Goal: Information Seeking & Learning: Learn about a topic

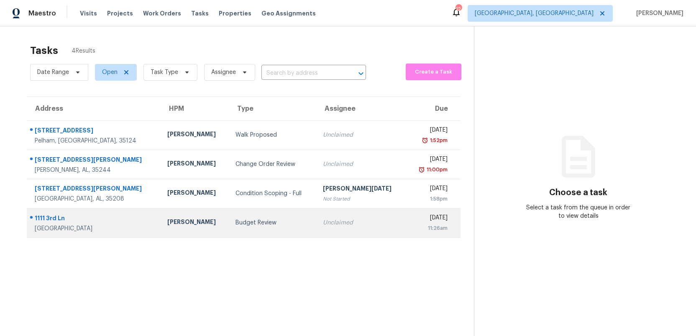
click at [270, 220] on div "Budget Review" at bounding box center [273, 223] width 74 height 8
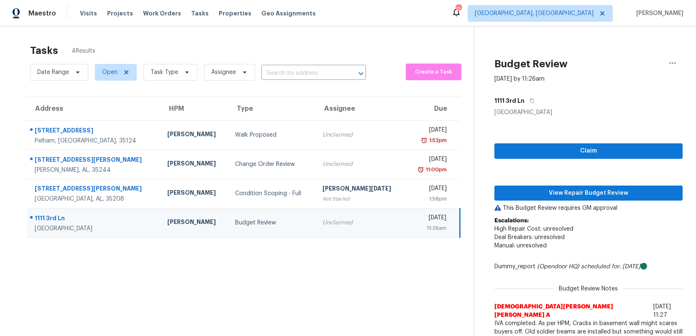
click at [285, 226] on div "Budget Review" at bounding box center [272, 223] width 74 height 8
click at [276, 218] on td "Budget Review" at bounding box center [271, 222] width 87 height 29
click at [588, 193] on span "View Repair Budget Review" at bounding box center [588, 193] width 175 height 10
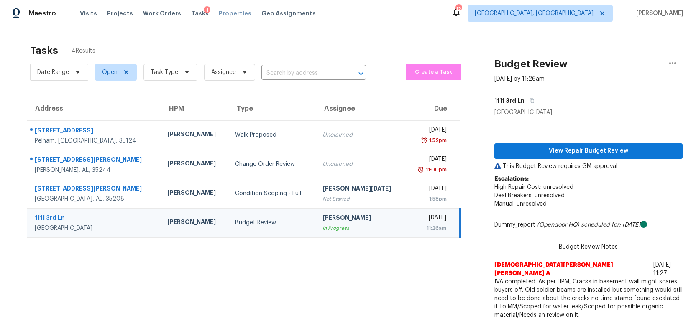
click at [219, 14] on span "Properties" at bounding box center [235, 13] width 33 height 8
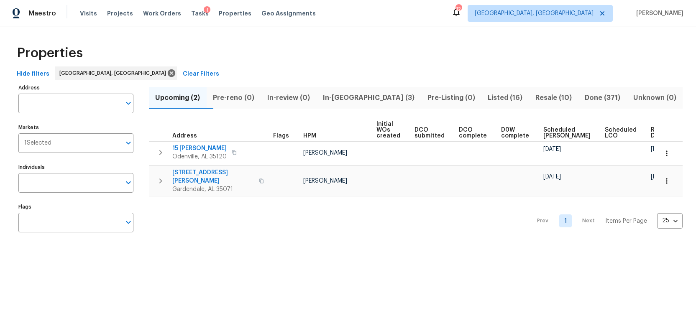
click at [365, 98] on span "In-reno (3)" at bounding box center [368, 98] width 95 height 12
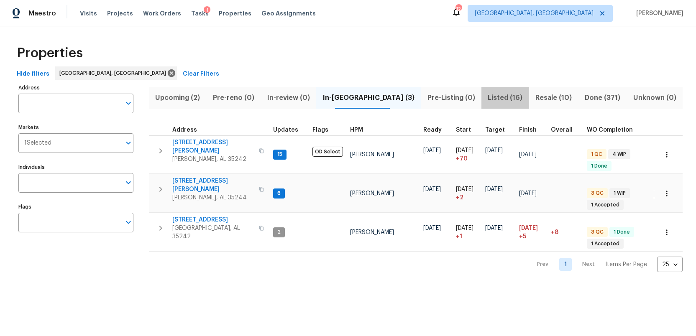
click at [487, 98] on span "Listed (16)" at bounding box center [506, 98] width 38 height 12
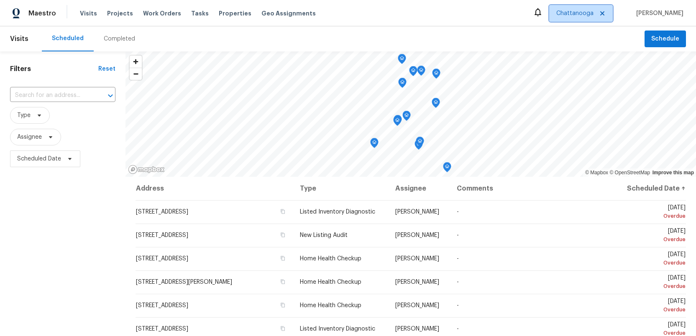
click at [585, 10] on span "Chattanooga" at bounding box center [575, 13] width 37 height 8
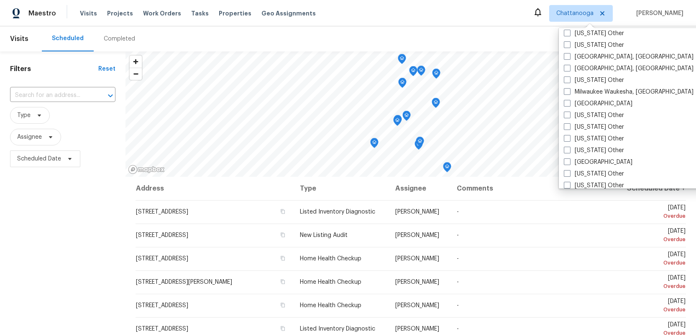
scroll to position [647, 0]
click at [569, 161] on span at bounding box center [567, 162] width 7 height 7
click at [569, 161] on input "Nashville" at bounding box center [566, 161] width 5 height 5
checkbox input "true"
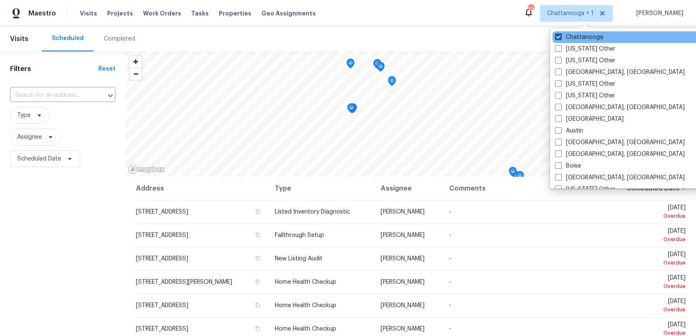
click at [557, 36] on span at bounding box center [558, 36] width 7 height 7
click at [557, 36] on input "Chattanooga" at bounding box center [557, 35] width 5 height 5
checkbox input "false"
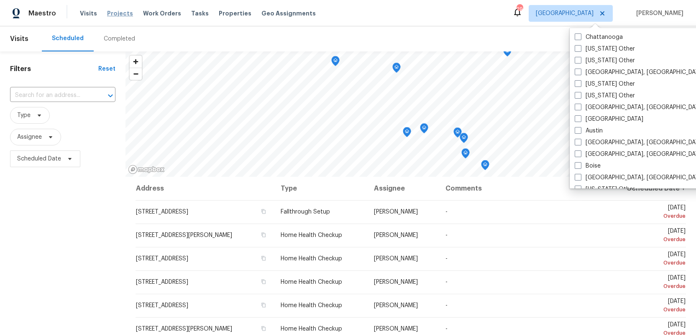
click at [114, 13] on span "Projects" at bounding box center [120, 13] width 26 height 8
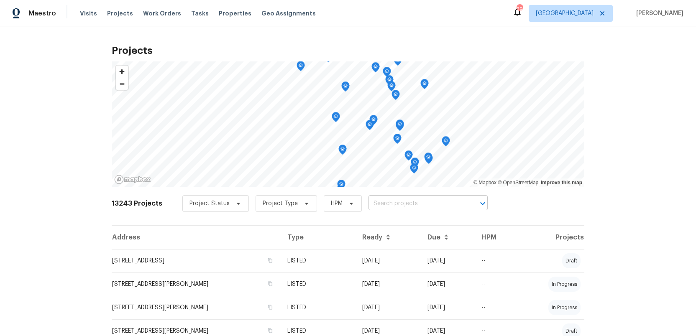
click at [374, 203] on input "text" at bounding box center [417, 204] width 96 height 13
type input "137 sara"
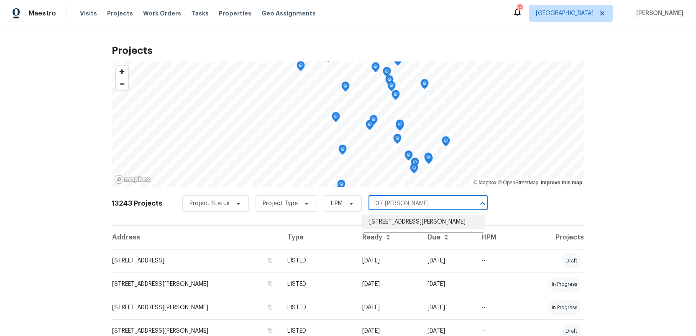
click at [389, 221] on li "137 Sara Cir, Lebanon, TN 37090" at bounding box center [424, 223] width 122 height 14
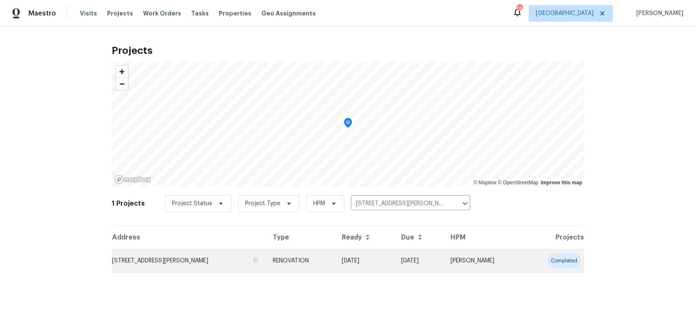
click at [181, 262] on td "137 Sara Cir, Lebanon, TN 37090" at bounding box center [189, 260] width 154 height 23
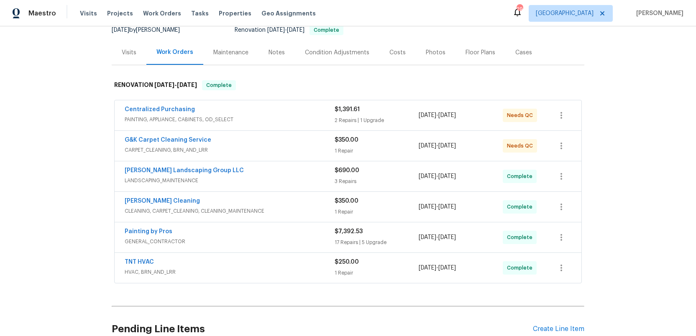
scroll to position [92, 0]
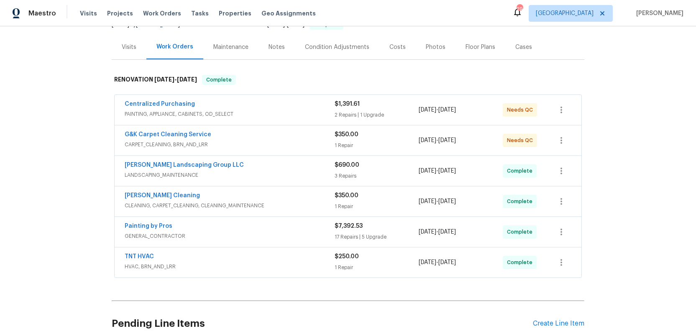
click at [251, 268] on span "HVAC, BRN_AND_LRR" at bounding box center [230, 267] width 210 height 8
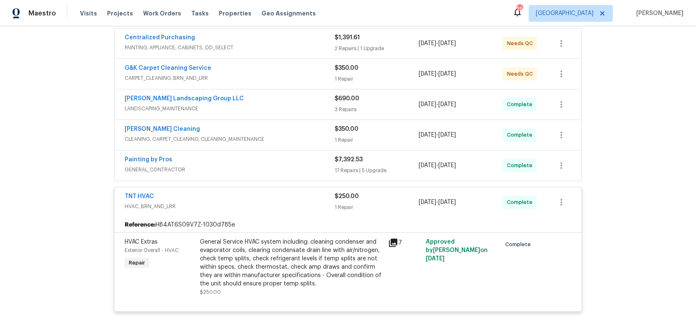
scroll to position [164, 0]
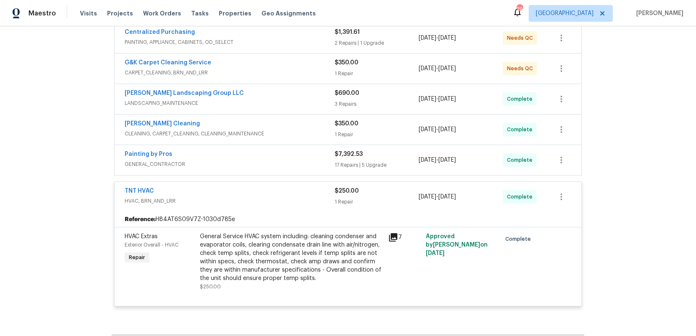
click at [264, 195] on div "TNT HVAC" at bounding box center [230, 192] width 210 height 10
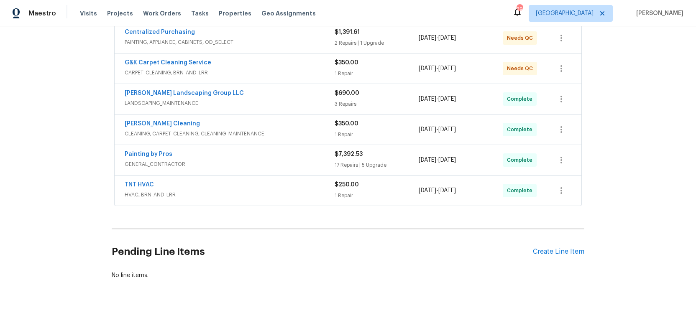
click at [299, 100] on span "LANDSCAPING_MAINTENANCE" at bounding box center [230, 103] width 210 height 8
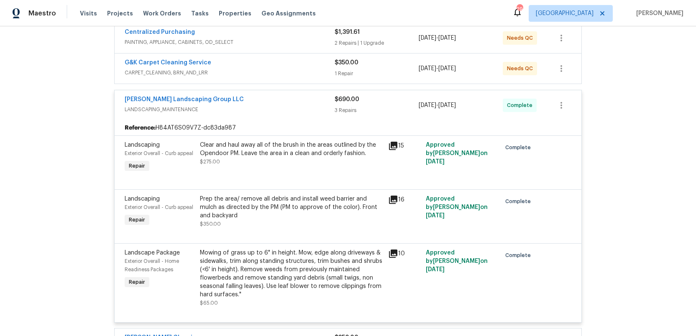
click at [394, 145] on icon at bounding box center [393, 146] width 8 height 8
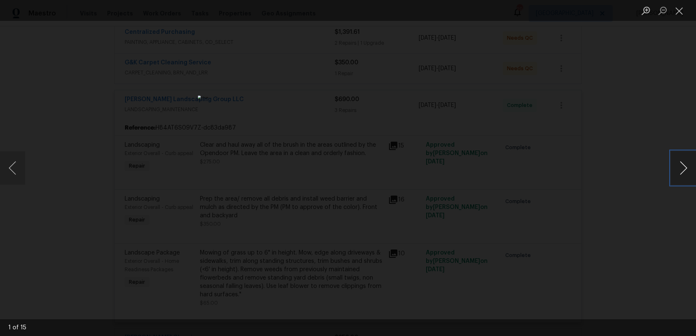
click at [682, 169] on button "Next image" at bounding box center [683, 167] width 25 height 33
click at [679, 11] on button "Close lightbox" at bounding box center [679, 10] width 17 height 15
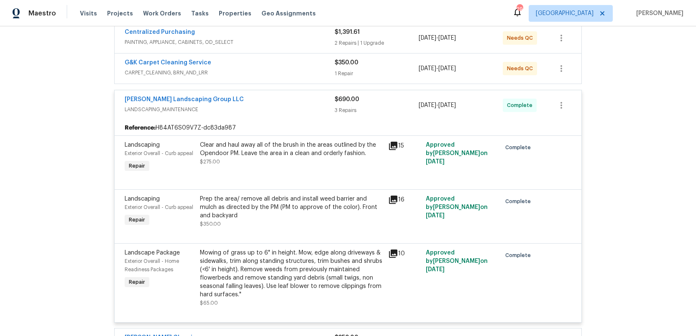
click at [395, 198] on icon at bounding box center [393, 200] width 8 height 8
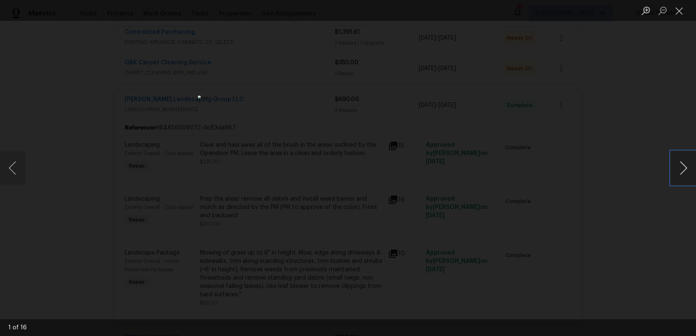
click at [677, 170] on button "Next image" at bounding box center [683, 167] width 25 height 33
click at [681, 11] on button "Close lightbox" at bounding box center [679, 10] width 17 height 15
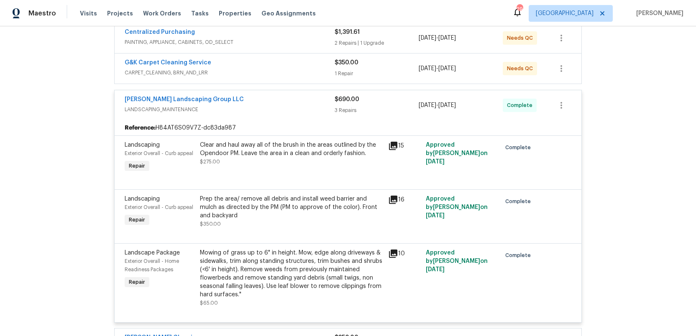
click at [254, 199] on div "Prep the area/ remove all debris and install weed barrier and mulch as directed…" at bounding box center [291, 207] width 183 height 25
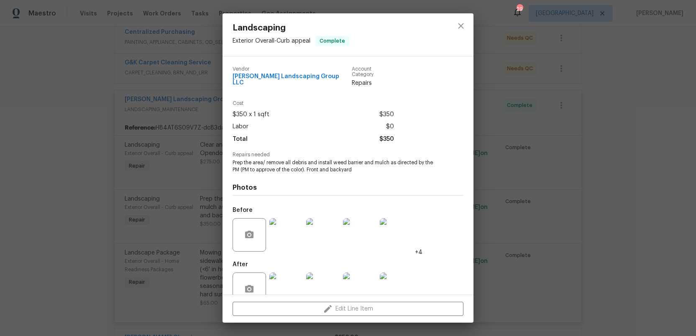
click at [279, 233] on img at bounding box center [286, 234] width 33 height 33
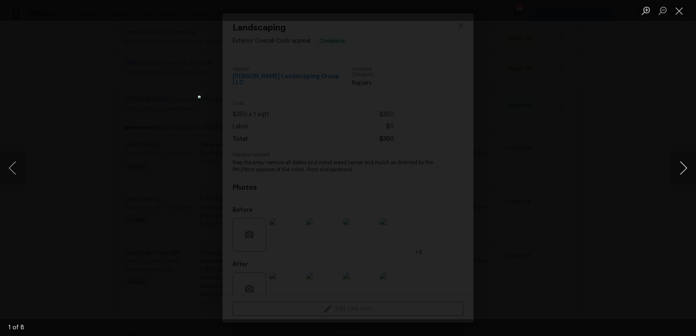
click at [681, 169] on button "Next image" at bounding box center [683, 167] width 25 height 33
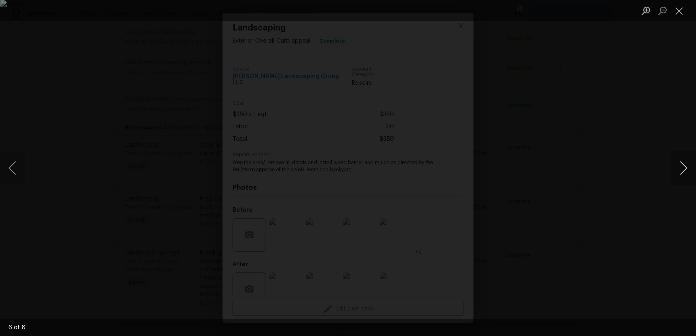
click at [681, 169] on button "Next image" at bounding box center [683, 167] width 25 height 33
click at [680, 8] on button "Close lightbox" at bounding box center [679, 10] width 17 height 15
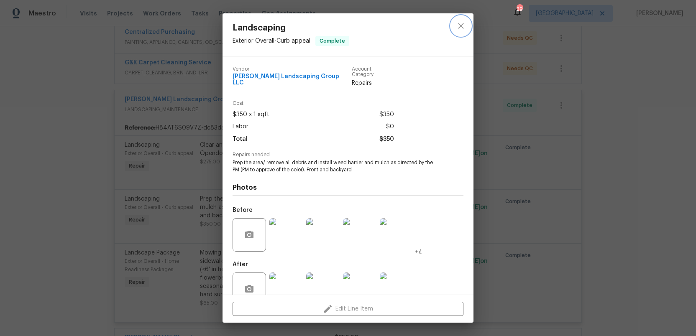
click at [458, 25] on icon "close" at bounding box center [461, 26] width 10 height 10
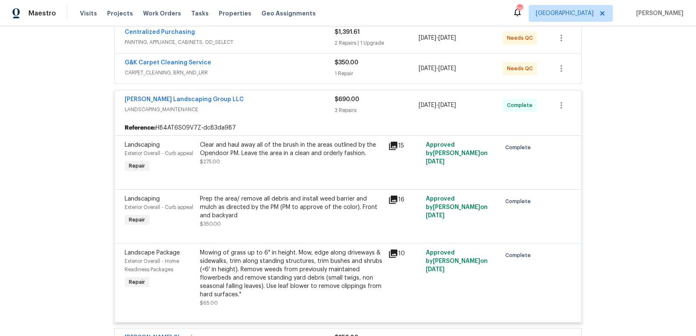
click at [285, 150] on div "Clear and haul away all of the brush in the areas outlined by the Opendoor PM. …" at bounding box center [291, 149] width 183 height 17
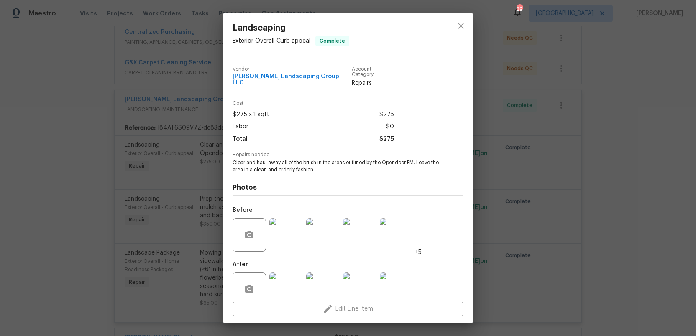
click at [287, 236] on img at bounding box center [286, 234] width 33 height 33
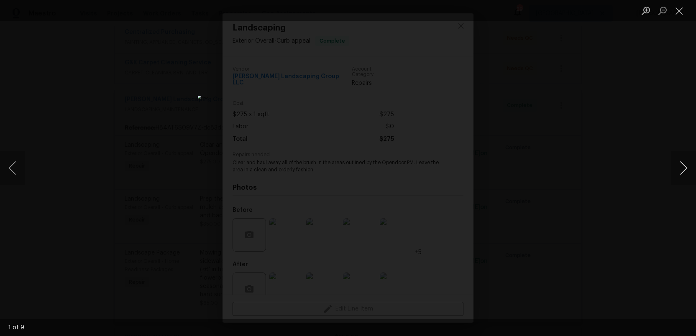
click at [683, 170] on button "Next image" at bounding box center [683, 167] width 25 height 33
click at [680, 13] on button "Close lightbox" at bounding box center [679, 10] width 17 height 15
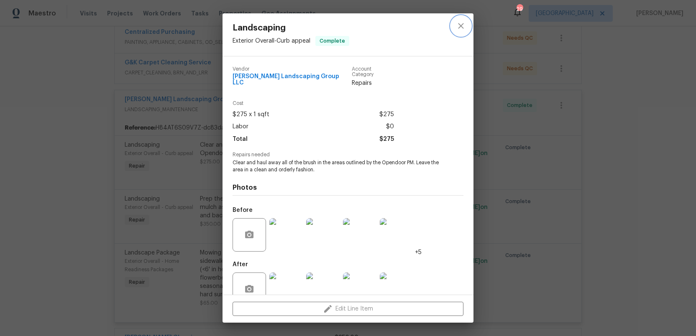
click at [462, 25] on icon "close" at bounding box center [461, 26] width 10 height 10
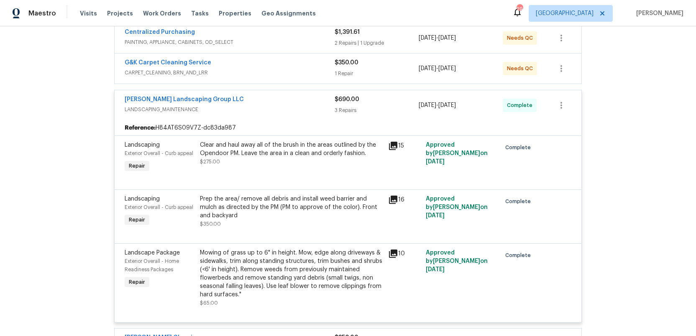
click at [271, 112] on span "LANDSCAPING_MAINTENANCE" at bounding box center [230, 109] width 210 height 8
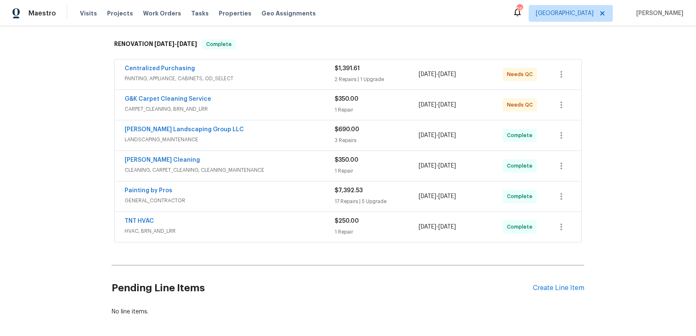
scroll to position [125, 0]
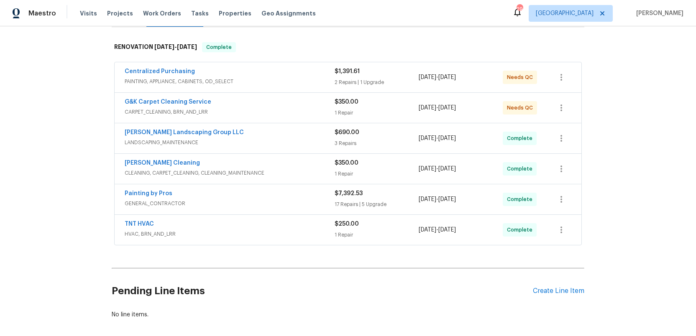
click at [276, 109] on span "CARPET_CLEANING, BRN_AND_LRR" at bounding box center [230, 112] width 210 height 8
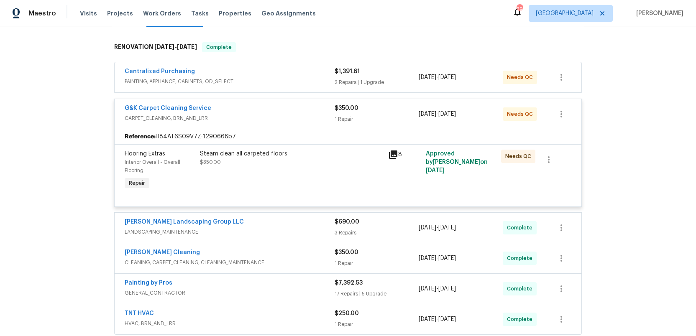
click at [276, 109] on div "G&K Carpet Cleaning Service" at bounding box center [230, 109] width 210 height 10
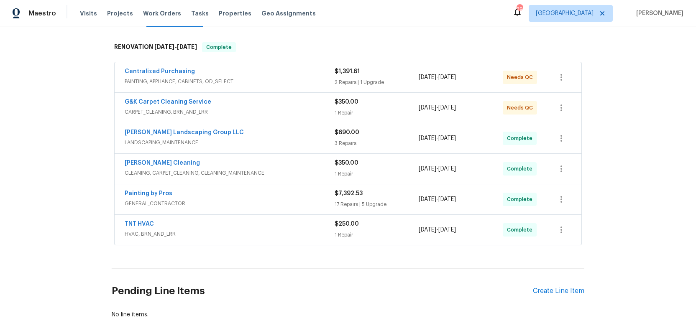
click at [299, 195] on div "Painting by Pros" at bounding box center [230, 195] width 210 height 10
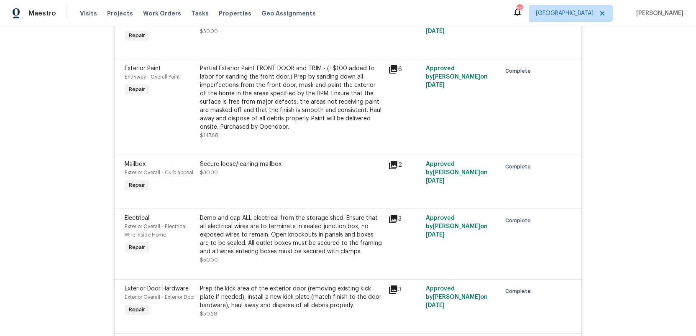
scroll to position [418, 0]
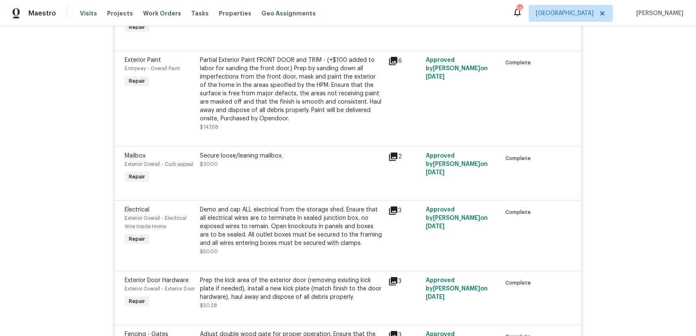
click at [391, 157] on icon at bounding box center [393, 157] width 8 height 8
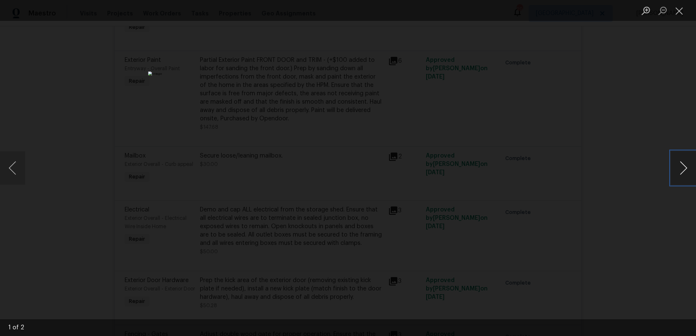
click at [683, 173] on button "Next image" at bounding box center [683, 167] width 25 height 33
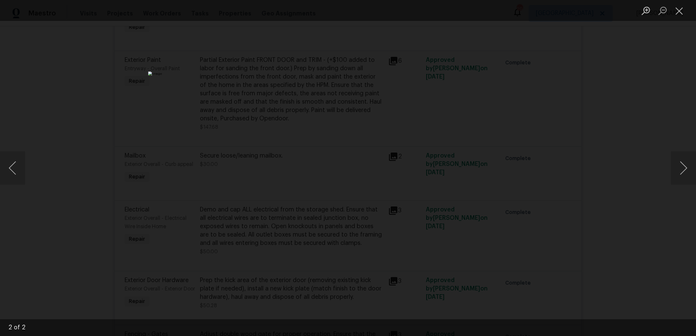
click at [678, 18] on li "Lightbox" at bounding box center [679, 10] width 17 height 21
click at [678, 12] on button "Close lightbox" at bounding box center [679, 10] width 17 height 15
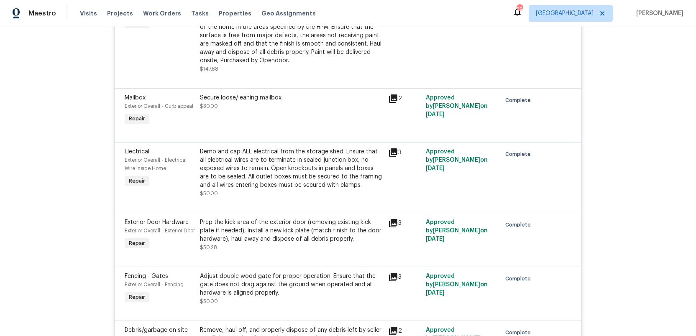
scroll to position [477, 0]
click at [394, 153] on icon at bounding box center [393, 152] width 8 height 8
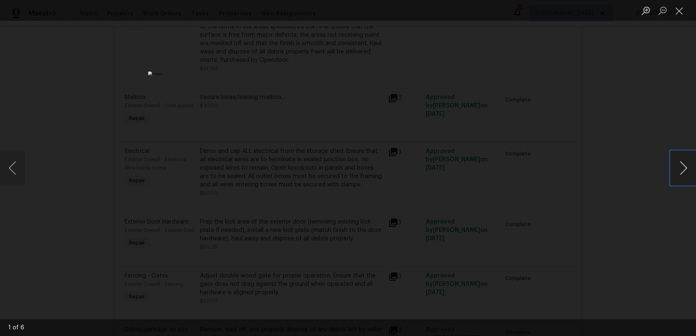
click at [681, 167] on button "Next image" at bounding box center [683, 167] width 25 height 33
click at [676, 13] on button "Close lightbox" at bounding box center [679, 10] width 17 height 15
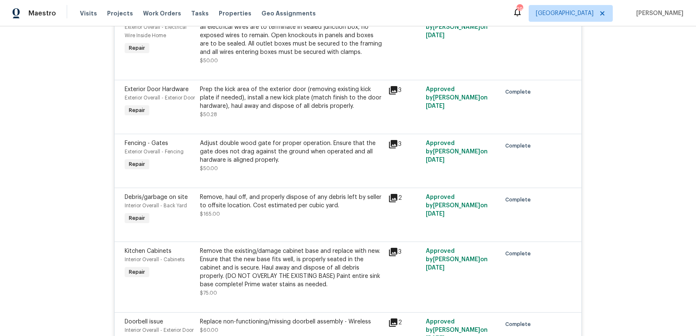
scroll to position [612, 0]
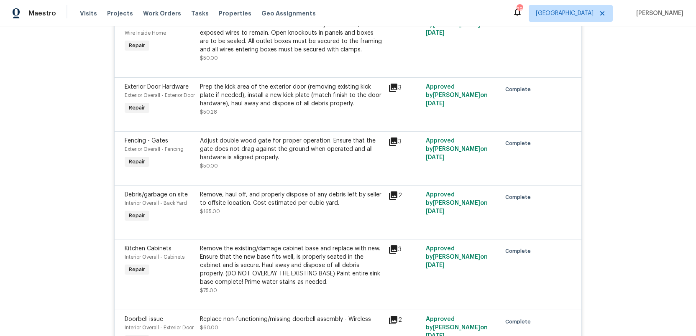
click at [395, 200] on icon at bounding box center [393, 196] width 8 height 8
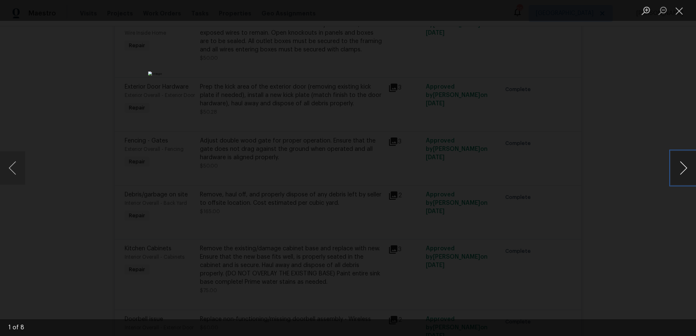
click at [681, 171] on button "Next image" at bounding box center [683, 167] width 25 height 33
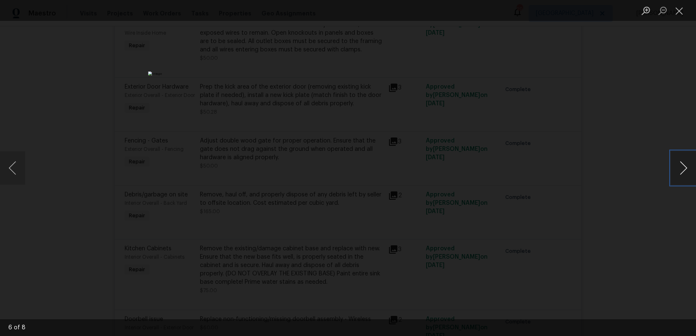
click at [681, 171] on button "Next image" at bounding box center [683, 167] width 25 height 33
click at [678, 13] on button "Close lightbox" at bounding box center [679, 10] width 17 height 15
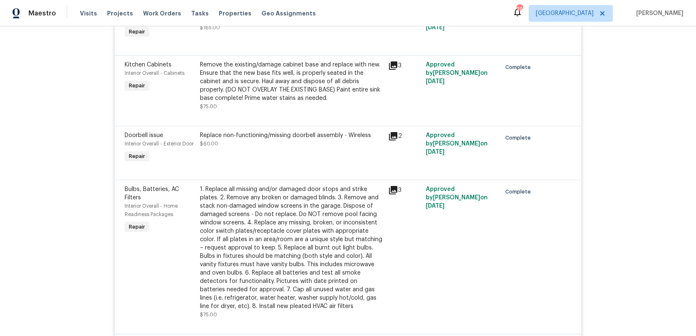
scroll to position [797, 0]
click at [394, 139] on icon at bounding box center [393, 135] width 8 height 8
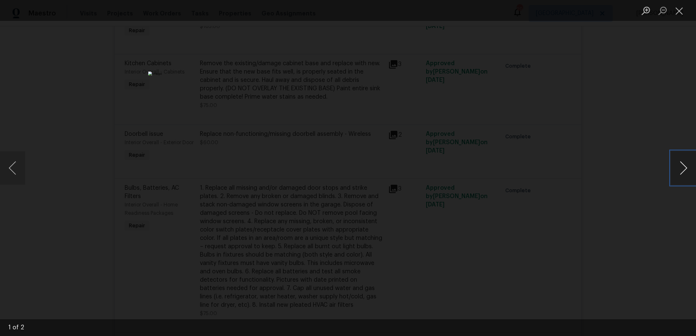
click at [683, 167] on button "Next image" at bounding box center [683, 167] width 25 height 33
click at [677, 10] on button "Close lightbox" at bounding box center [679, 10] width 17 height 15
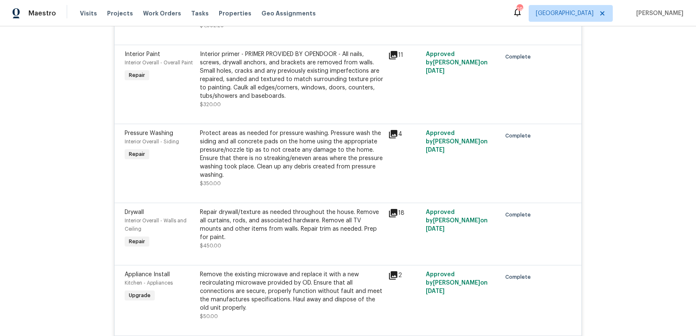
scroll to position [1324, 0]
click at [394, 138] on icon at bounding box center [393, 133] width 8 height 8
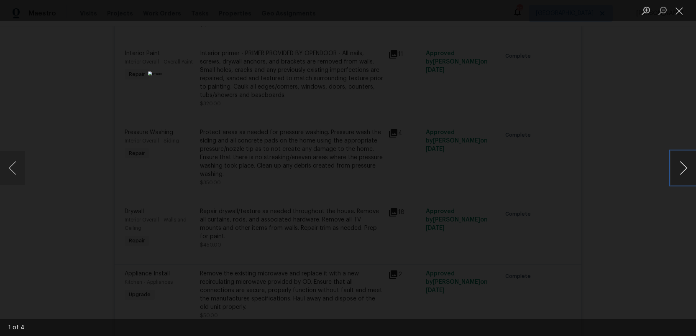
click at [683, 172] on button "Next image" at bounding box center [683, 167] width 25 height 33
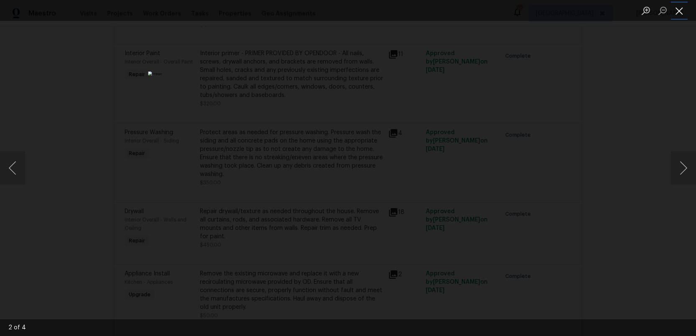
click at [678, 12] on button "Close lightbox" at bounding box center [679, 10] width 17 height 15
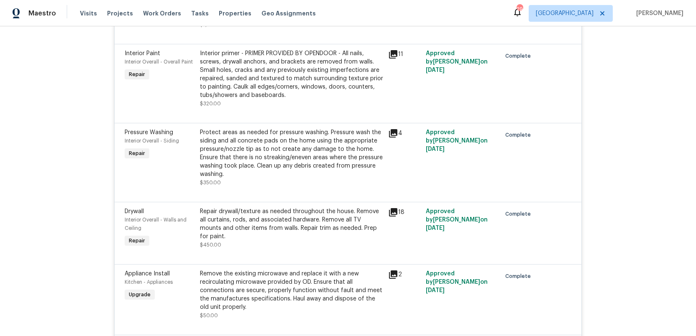
click at [268, 166] on div "Protect areas as needed for pressure washing. Pressure wash the siding and all …" at bounding box center [291, 153] width 183 height 50
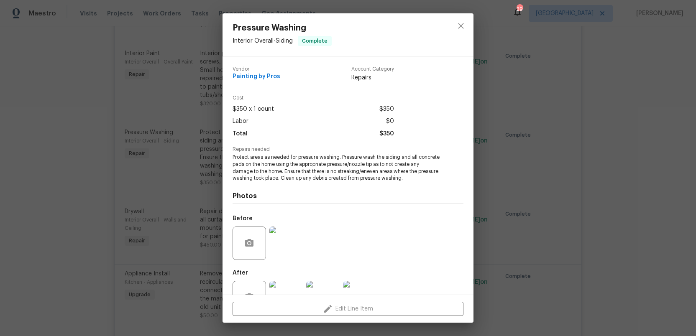
click at [282, 245] on img at bounding box center [286, 243] width 33 height 33
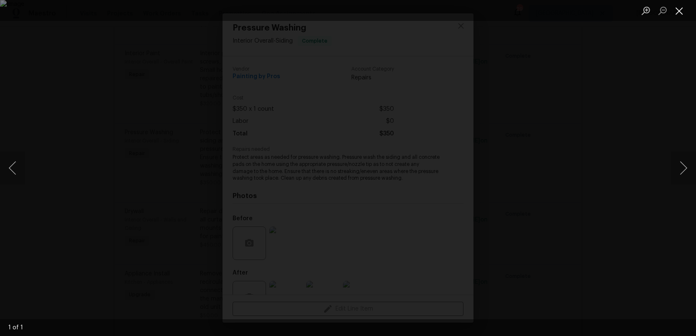
click at [679, 15] on button "Close lightbox" at bounding box center [679, 10] width 17 height 15
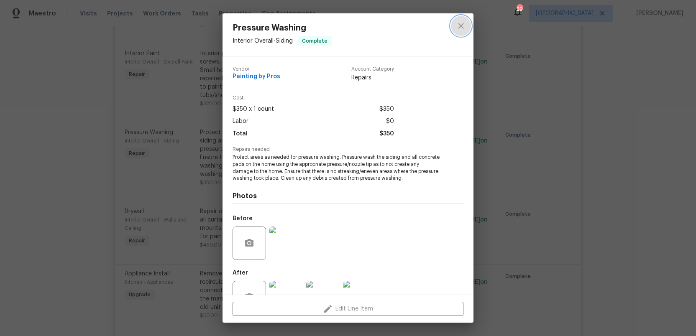
click at [461, 24] on icon "close" at bounding box center [461, 26] width 10 height 10
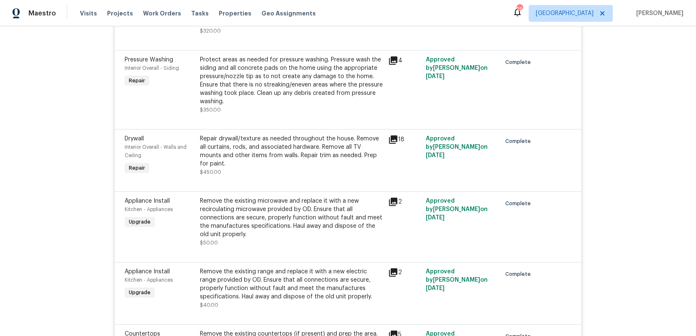
scroll to position [1397, 0]
click at [318, 162] on div "Repair drywall/texture as needed throughout the house. Remove all curtains, rod…" at bounding box center [291, 150] width 183 height 33
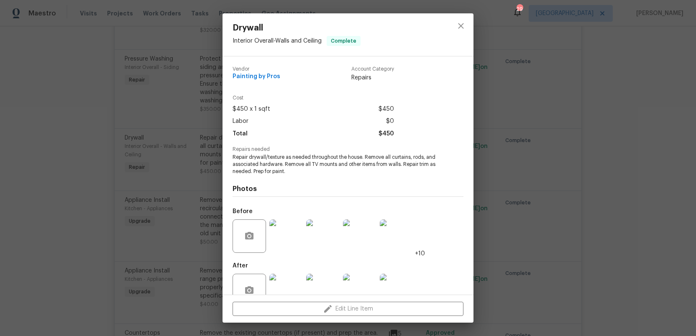
click at [280, 234] on img at bounding box center [286, 236] width 33 height 33
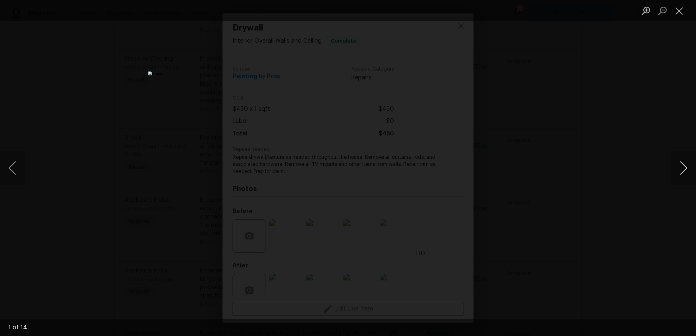
click at [683, 165] on button "Next image" at bounding box center [683, 167] width 25 height 33
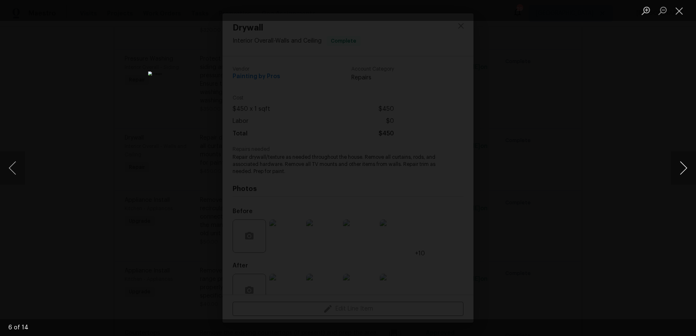
click at [683, 165] on button "Next image" at bounding box center [683, 167] width 25 height 33
click at [11, 163] on button "Previous image" at bounding box center [12, 167] width 25 height 33
click at [685, 169] on button "Next image" at bounding box center [683, 167] width 25 height 33
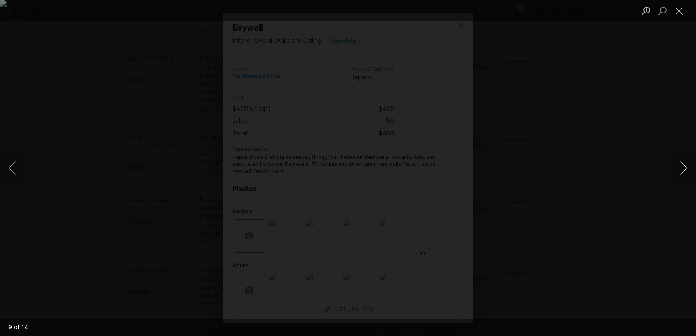
click at [685, 169] on button "Next image" at bounding box center [683, 167] width 25 height 33
click at [680, 12] on button "Close lightbox" at bounding box center [679, 10] width 17 height 15
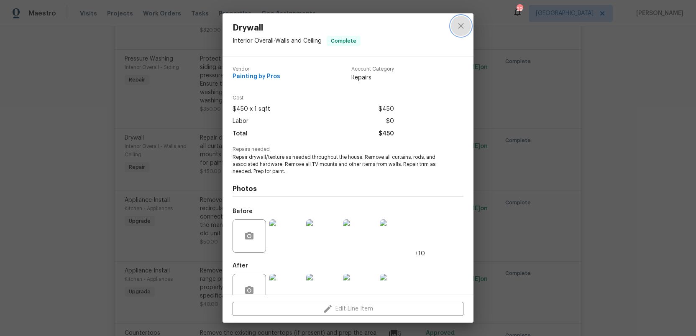
click at [462, 26] on icon "close" at bounding box center [461, 26] width 10 height 10
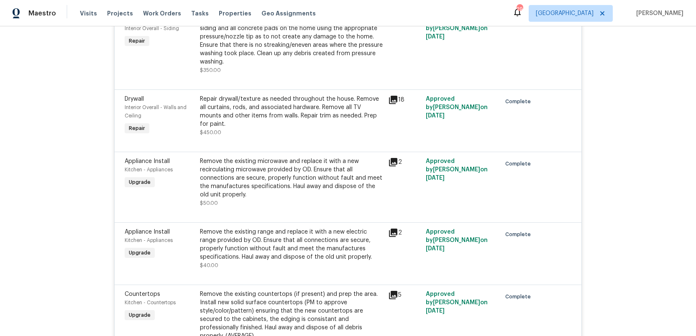
scroll to position [1437, 0]
click at [310, 188] on div "Remove the existing microwave and replace it with a new recirculating microwave…" at bounding box center [291, 178] width 183 height 42
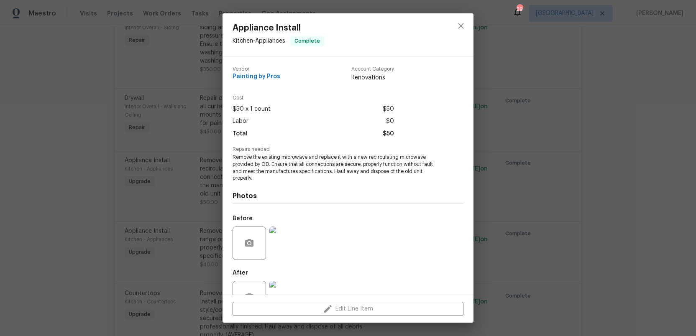
click at [279, 246] on img at bounding box center [286, 243] width 33 height 33
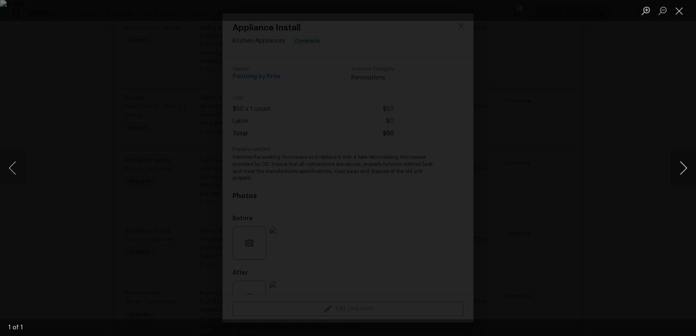
click at [687, 169] on button "Next image" at bounding box center [683, 167] width 25 height 33
click at [675, 8] on button "Close lightbox" at bounding box center [679, 10] width 17 height 15
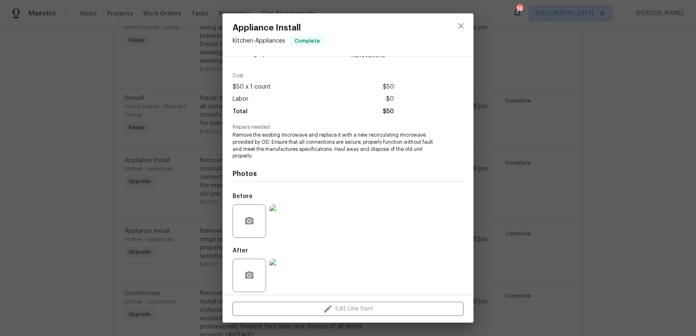
scroll to position [28, 0]
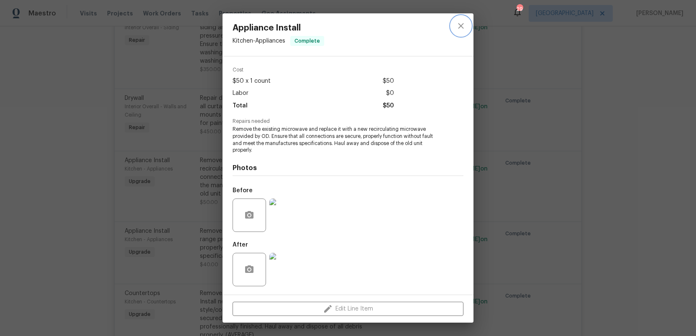
click at [458, 23] on icon "close" at bounding box center [461, 26] width 10 height 10
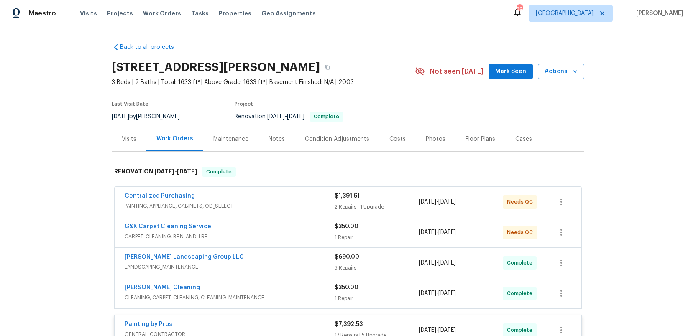
scroll to position [0, 0]
click at [395, 141] on div "Costs" at bounding box center [398, 139] width 16 height 8
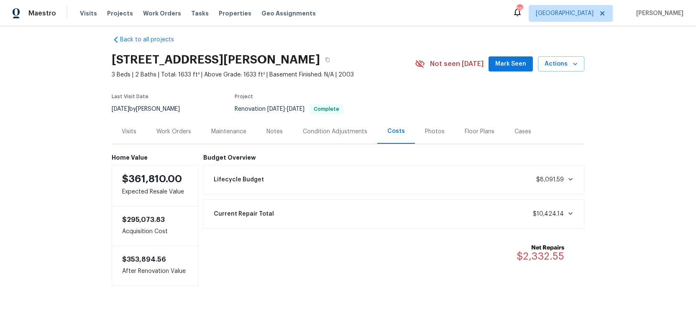
scroll to position [8, 0]
click at [325, 61] on icon "button" at bounding box center [327, 59] width 5 height 5
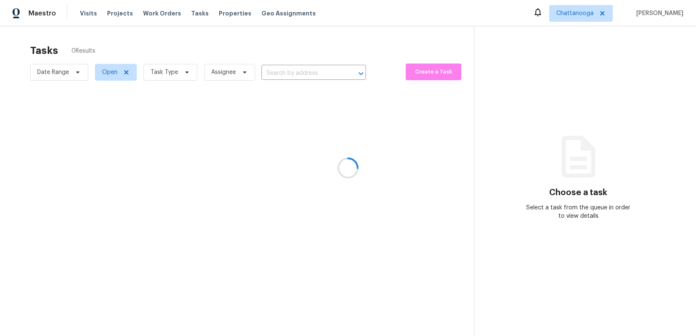
click at [217, 13] on div at bounding box center [348, 168] width 696 height 336
click at [219, 13] on span "Properties" at bounding box center [235, 13] width 33 height 8
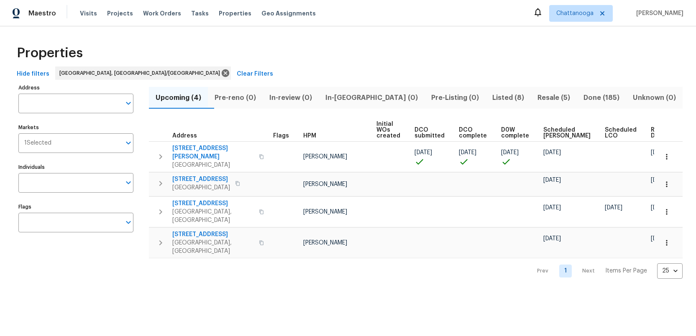
click at [491, 96] on span "Listed (8)" at bounding box center [508, 98] width 35 height 12
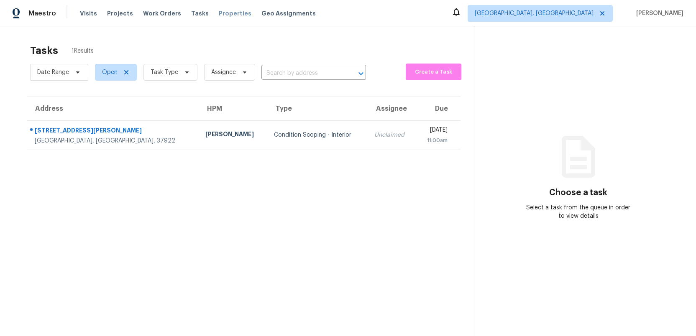
click at [219, 14] on span "Properties" at bounding box center [235, 13] width 33 height 8
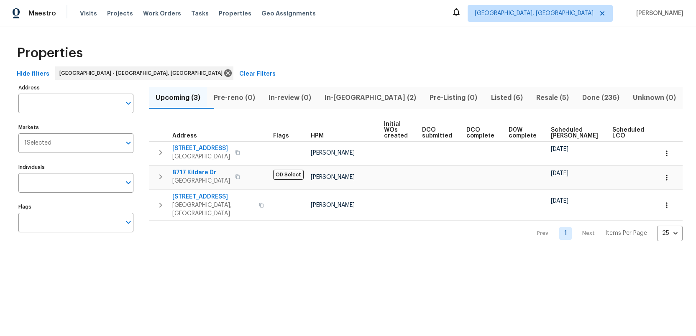
click at [363, 98] on span "In-[GEOGRAPHIC_DATA] (2)" at bounding box center [370, 98] width 95 height 12
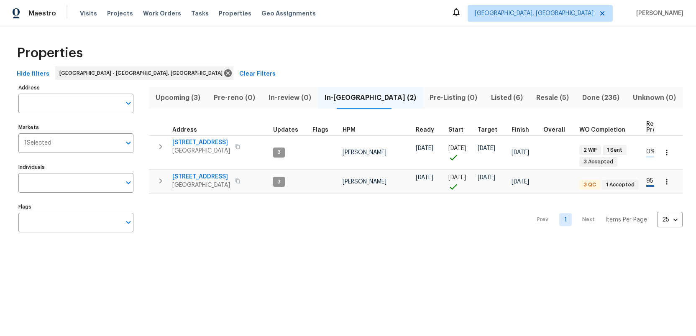
click at [490, 97] on span "Listed (6)" at bounding box center [507, 98] width 35 height 12
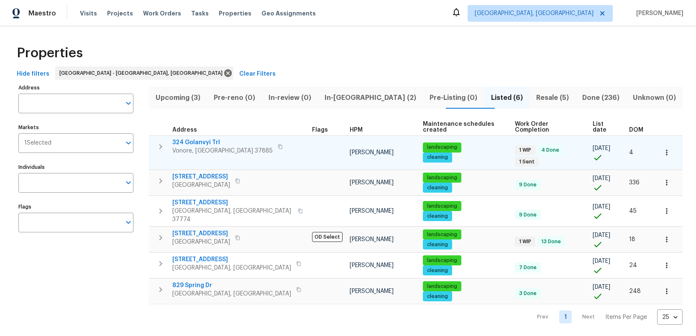
click at [199, 139] on span "324 Golanvyi Trl" at bounding box center [222, 143] width 100 height 8
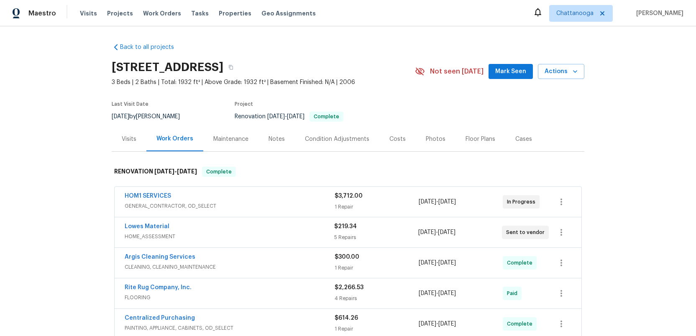
click at [433, 140] on div "Photos" at bounding box center [436, 139] width 20 height 8
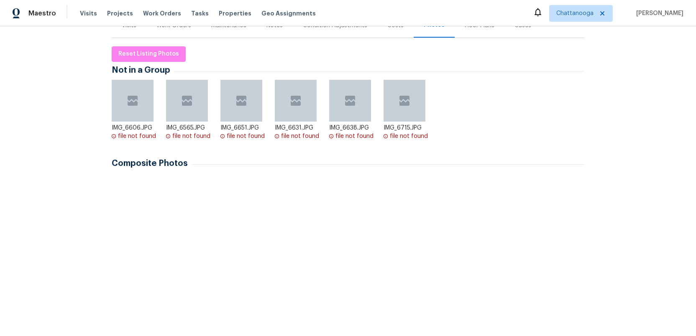
scroll to position [123, 0]
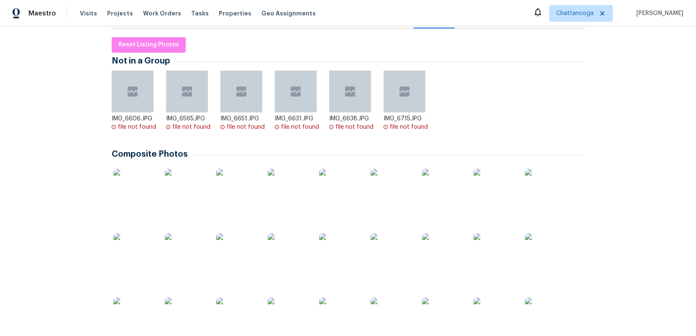
click at [128, 187] on img at bounding box center [134, 190] width 42 height 42
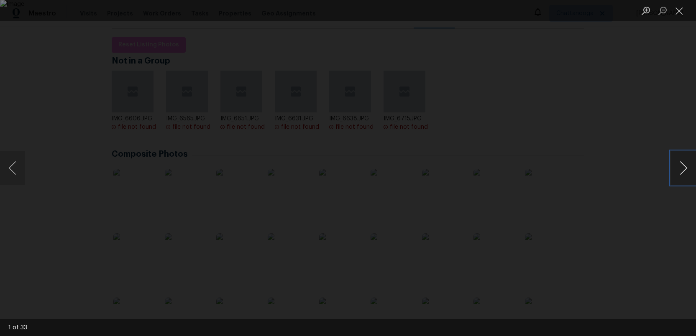
click at [678, 172] on button "Next image" at bounding box center [683, 167] width 25 height 33
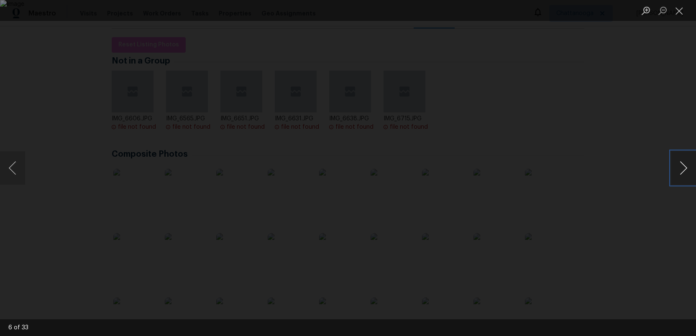
click at [678, 172] on button "Next image" at bounding box center [683, 167] width 25 height 33
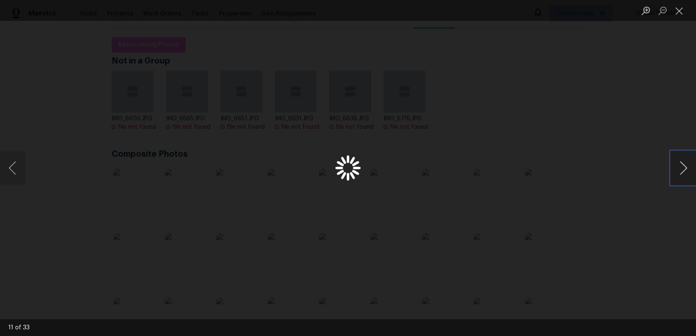
click at [678, 172] on button "Next image" at bounding box center [683, 167] width 25 height 33
click at [680, 10] on button "Close lightbox" at bounding box center [679, 10] width 17 height 15
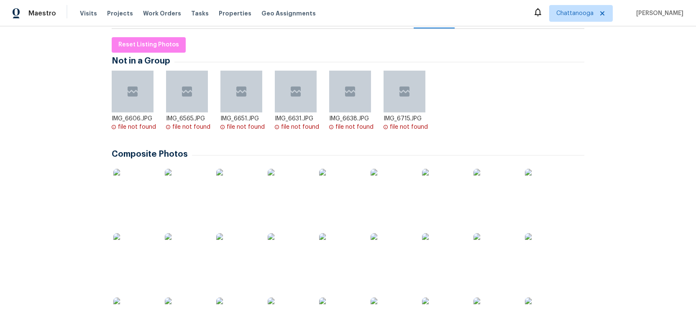
scroll to position [0, 0]
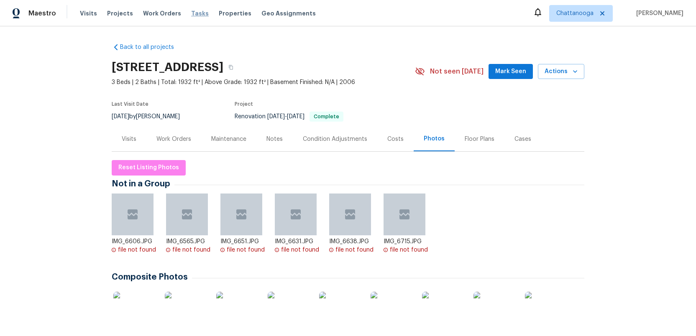
click at [191, 14] on span "Tasks" at bounding box center [200, 13] width 18 height 6
